Goal: Task Accomplishment & Management: Use online tool/utility

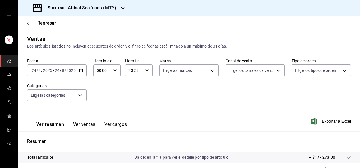
scroll to position [103, 0]
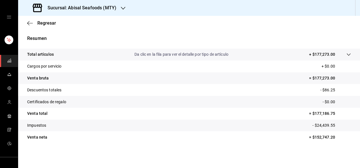
click at [168, 32] on div "Resumen Total artículos Da clic en la fila para ver el detalle por tipo de artí…" at bounding box center [189, 89] width 342 height 122
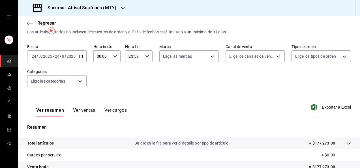
scroll to position [1, 0]
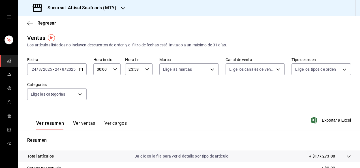
click at [56, 69] on input "24" at bounding box center [57, 69] width 5 height 5
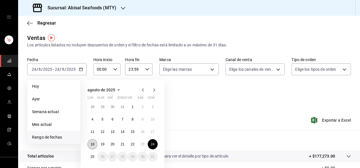
click at [90, 146] on button "18" at bounding box center [92, 144] width 10 height 10
click at [152, 146] on button "24" at bounding box center [153, 144] width 10 height 10
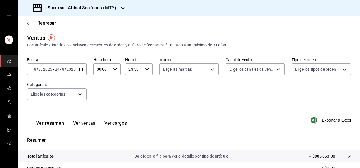
click at [188, 110] on div "Ver resumen Ver ventas Ver cargos Exportar a Excel" at bounding box center [189, 118] width 342 height 23
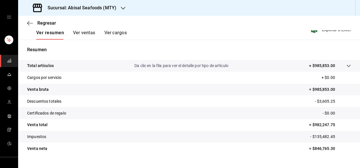
scroll to position [103, 0]
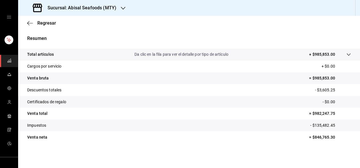
click at [137, 28] on div "Regresar" at bounding box center [189, 23] width 342 height 14
click at [45, 23] on span "Regresar" at bounding box center [46, 22] width 19 height 5
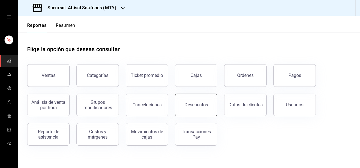
click at [193, 111] on button "Descuentos" at bounding box center [196, 105] width 42 height 23
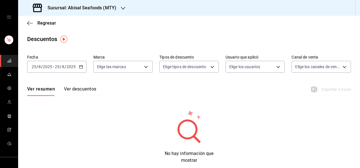
click at [67, 69] on div "[DATE] [DATE] - [DATE] [DATE]" at bounding box center [56, 67] width 59 height 12
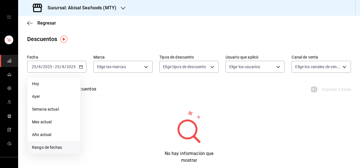
click at [57, 148] on span "Rango de fechas" at bounding box center [54, 147] width 44 height 6
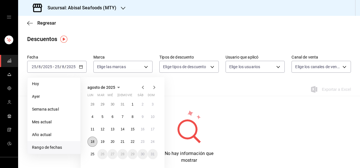
click at [92, 140] on abbr "18" at bounding box center [92, 142] width 4 height 4
click at [154, 141] on abbr "24" at bounding box center [153, 142] width 4 height 4
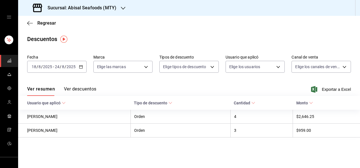
click at [90, 90] on button "Ver descuentos" at bounding box center [80, 91] width 32 height 10
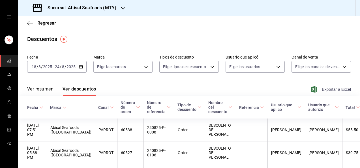
click at [330, 90] on span "Exportar a Excel" at bounding box center [331, 89] width 39 height 7
click at [46, 20] on div "Regresar" at bounding box center [189, 23] width 342 height 14
click at [46, 20] on span "Regresar" at bounding box center [46, 22] width 19 height 5
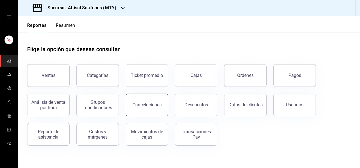
click at [136, 103] on div "Cancelaciones" at bounding box center [146, 104] width 29 height 5
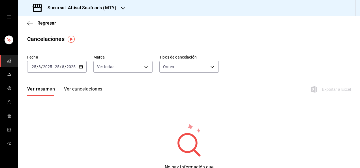
click at [62, 67] on input "8" at bounding box center [63, 66] width 3 height 5
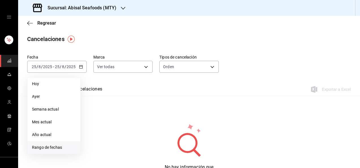
click at [55, 147] on span "Rango de fechas" at bounding box center [54, 147] width 44 height 6
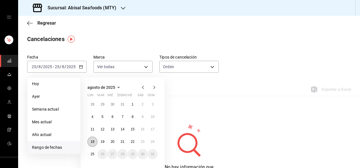
click at [91, 139] on button "18" at bounding box center [92, 142] width 10 height 10
click at [151, 140] on abbr "24" at bounding box center [153, 142] width 4 height 4
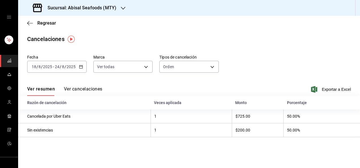
click at [92, 88] on button "Ver cancelaciones" at bounding box center [83, 91] width 38 height 10
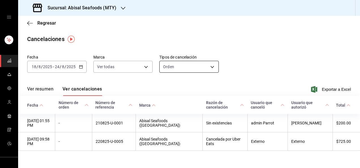
click at [191, 70] on body "Sucursal: Abisal Seafoods (MTY) Regresar Cancelaciones Fecha [DATE] [DATE] - [D…" at bounding box center [180, 84] width 360 height 168
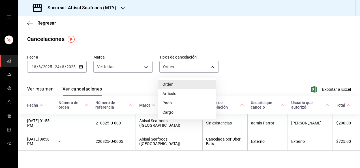
click at [185, 90] on li "Artículo" at bounding box center [187, 93] width 58 height 9
type input "ORDER_ITEM"
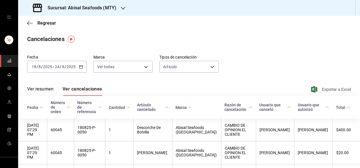
click at [327, 90] on span "Exportar a Excel" at bounding box center [331, 89] width 39 height 7
